Goal: Navigation & Orientation: Find specific page/section

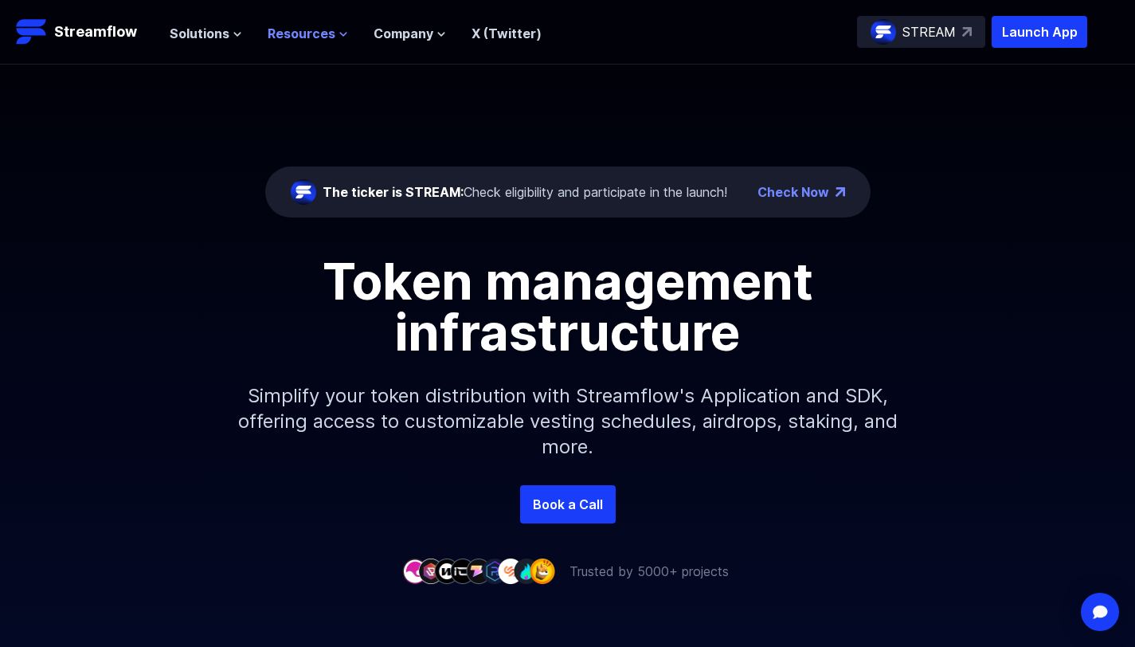
click at [329, 35] on span "Resources" at bounding box center [302, 33] width 68 height 19
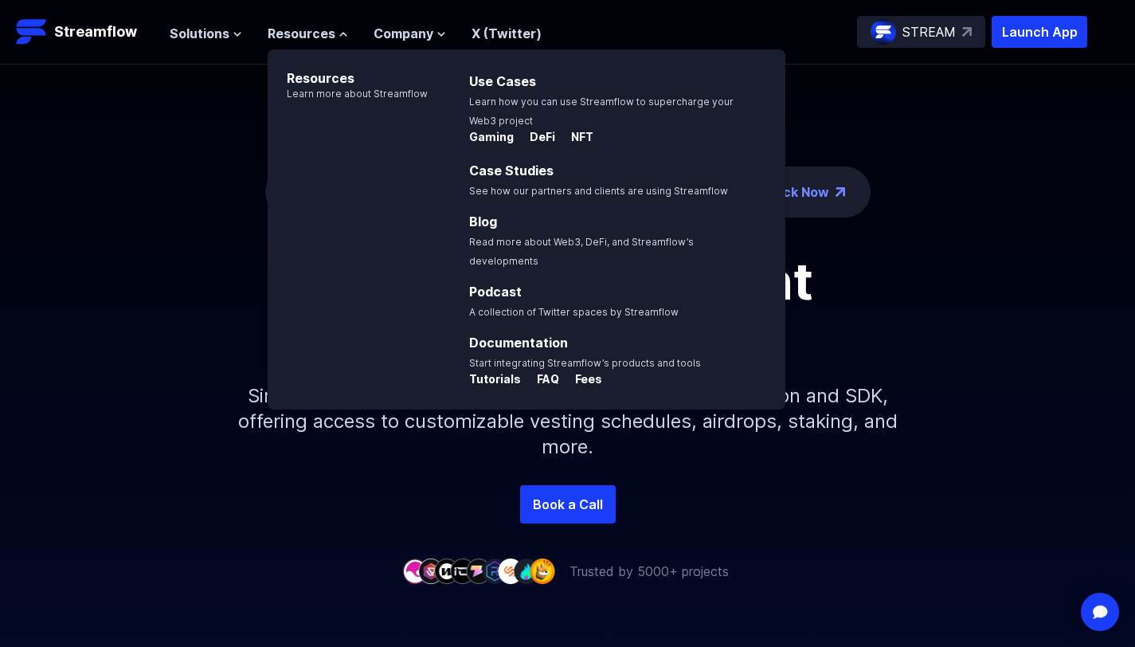
click at [245, 196] on div "The ticker is STREAM: Check eligibility and participate in the launch! Check No…" at bounding box center [567, 275] width 1135 height 421
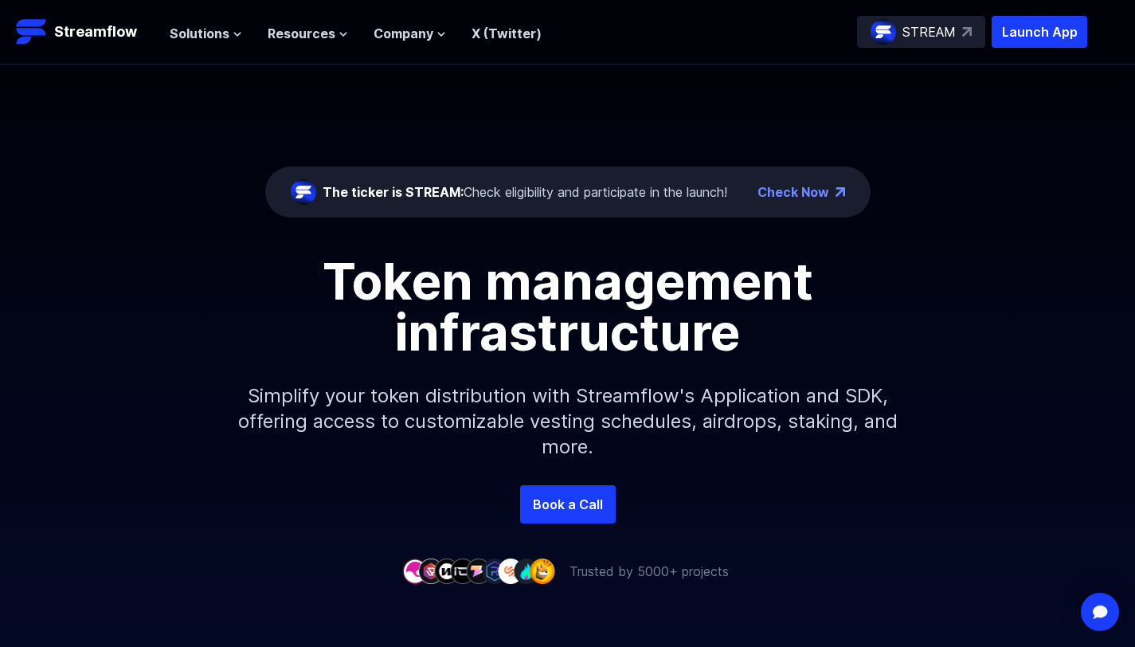
click at [400, 43] on div "Solutions Overview Streamflow features an all-in-one token distribution platfor…" at bounding box center [356, 32] width 372 height 32
click at [421, 32] on span "Company" at bounding box center [404, 33] width 60 height 19
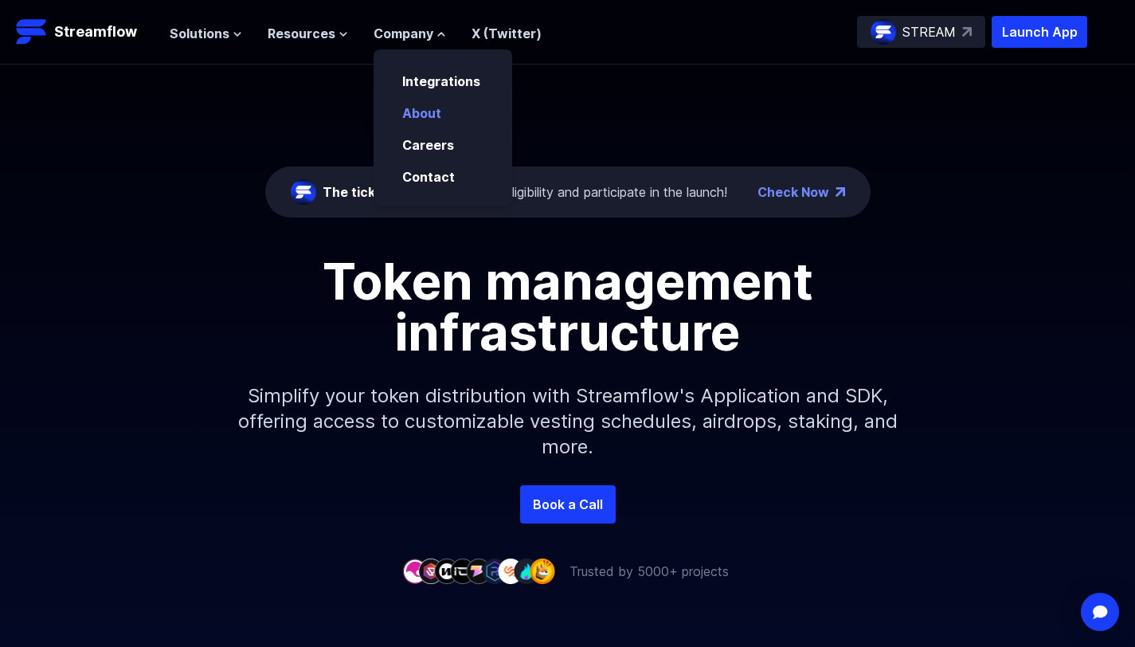
click at [417, 108] on link "About" at bounding box center [421, 113] width 39 height 16
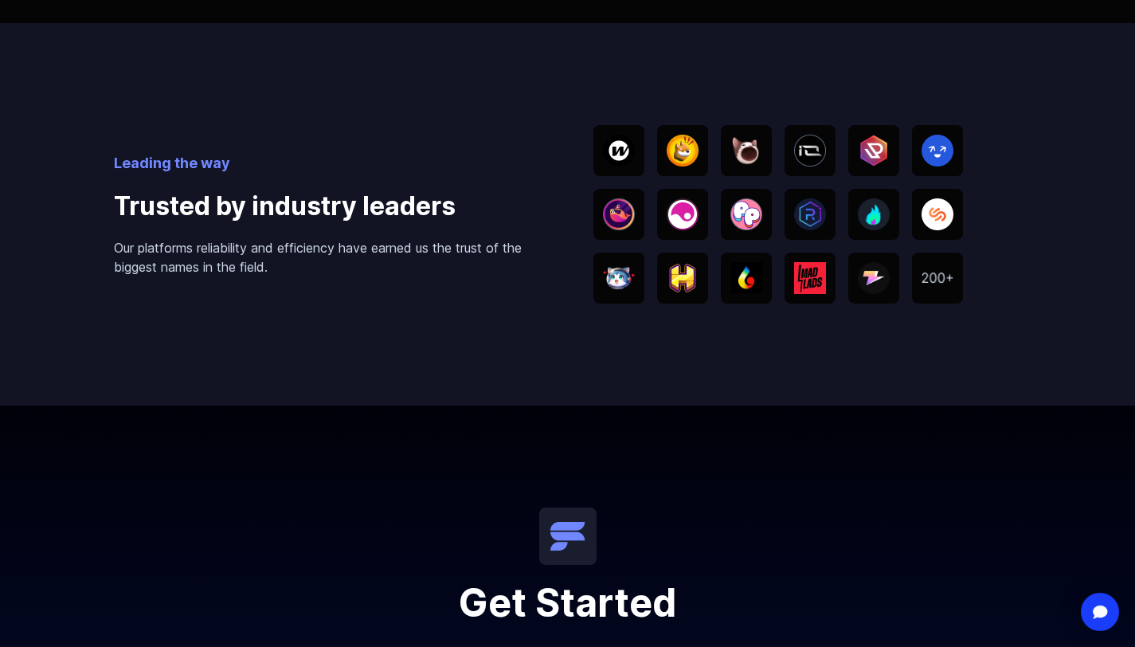
scroll to position [3362, 0]
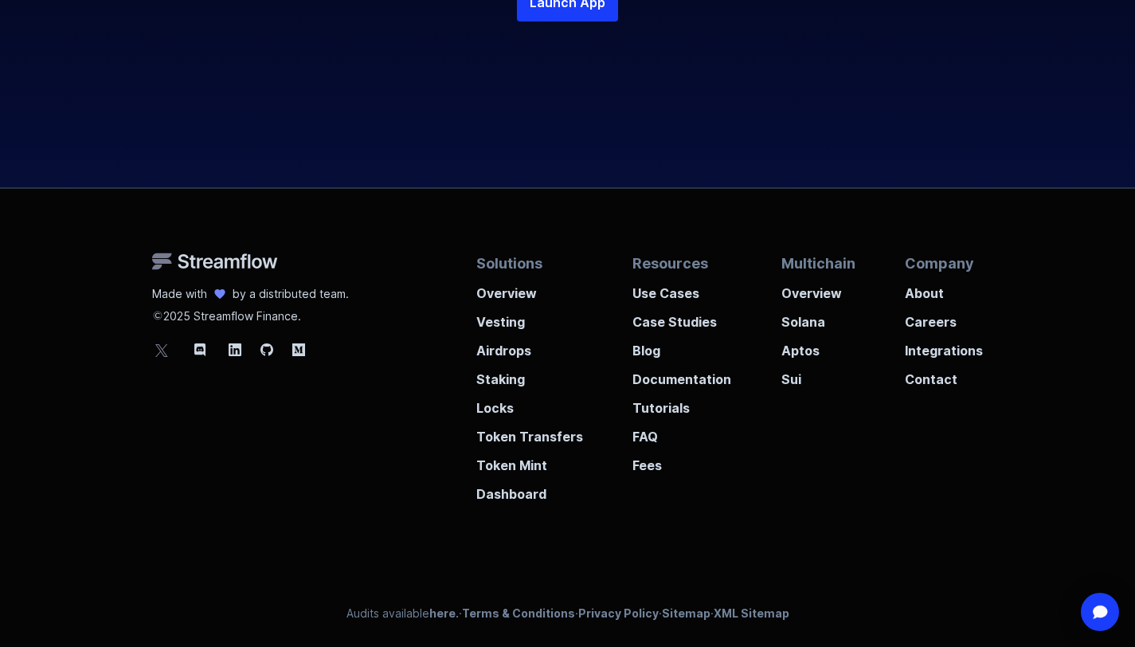
click at [167, 353] on icon at bounding box center [161, 349] width 19 height 19
